Goal: Information Seeking & Learning: Learn about a topic

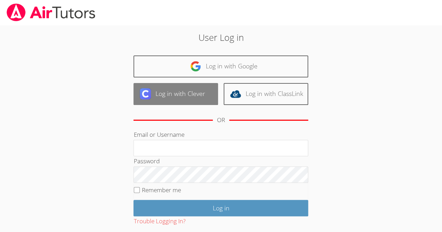
click at [183, 95] on link "Log in with Clever" at bounding box center [176, 94] width 85 height 22
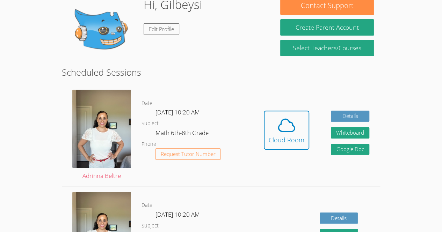
scroll to position [69, 0]
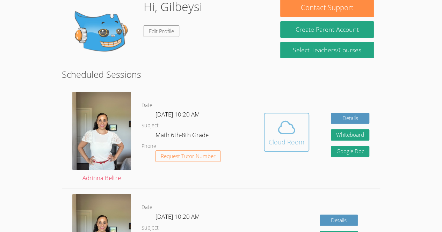
click at [272, 138] on div "Cloud Room" at bounding box center [287, 142] width 36 height 10
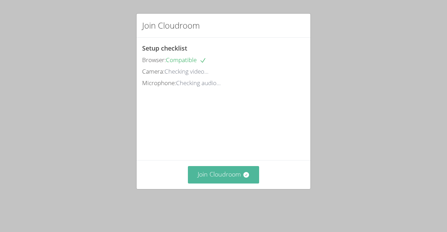
click at [208, 184] on button "Join Cloudroom" at bounding box center [224, 174] width 72 height 17
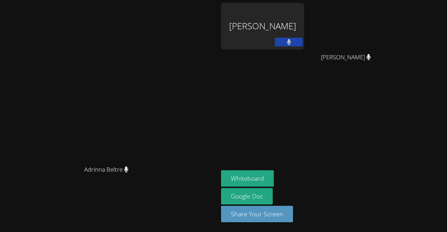
click at [162, 162] on video at bounding box center [109, 102] width 105 height 120
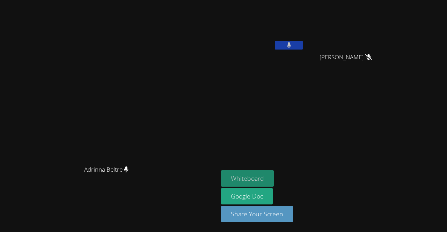
click at [274, 181] on button "Whiteboard" at bounding box center [247, 179] width 53 height 16
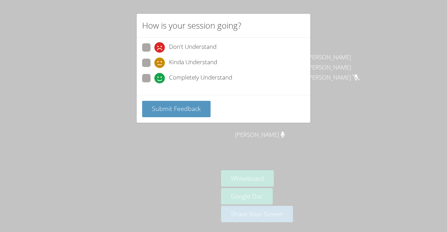
click at [228, 76] on span "Completely Understand" at bounding box center [200, 78] width 63 height 10
click at [160, 76] on input "Completely Understand" at bounding box center [158, 77] width 6 height 6
radio input "true"
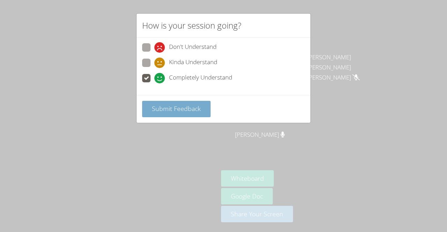
click at [194, 109] on span "Submit Feedback" at bounding box center [176, 109] width 49 height 8
